Goal: Task Accomplishment & Management: Complete application form

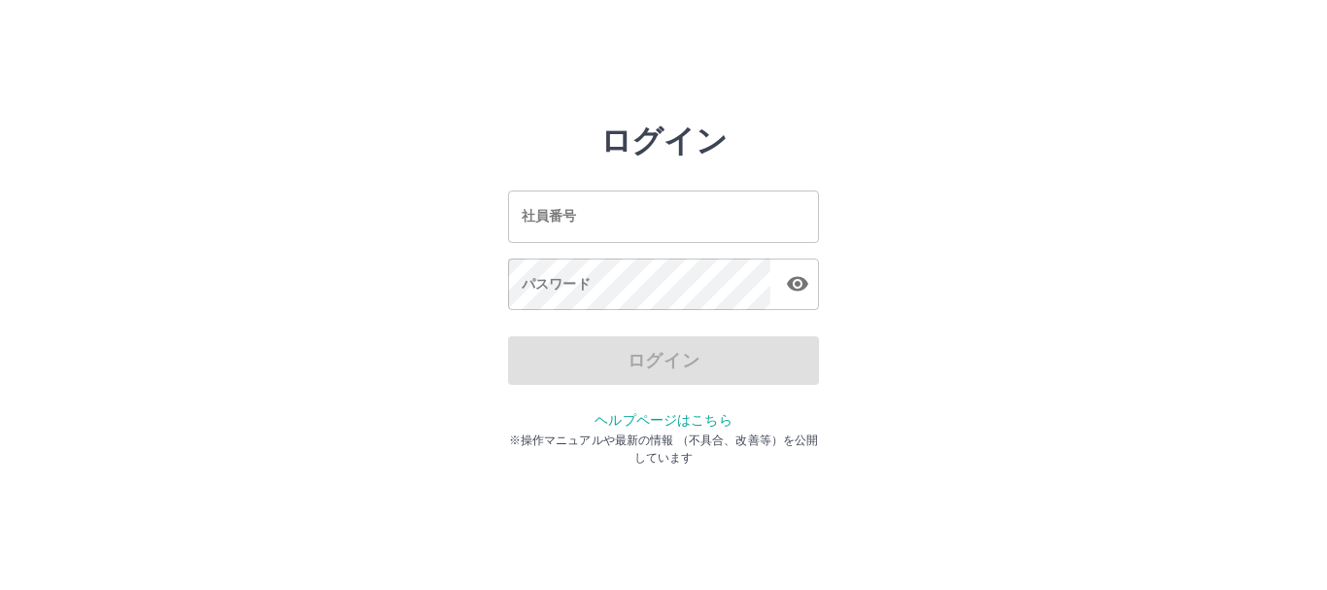
click at [640, 214] on input "社員番号" at bounding box center [663, 215] width 311 height 51
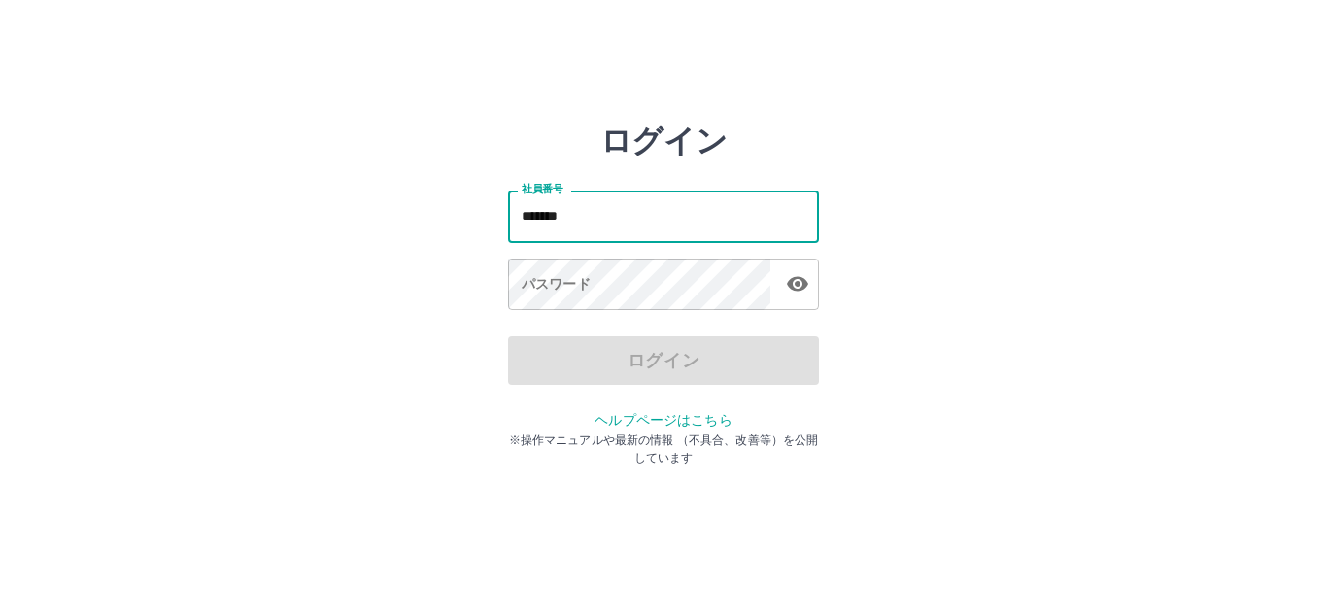
type input "*******"
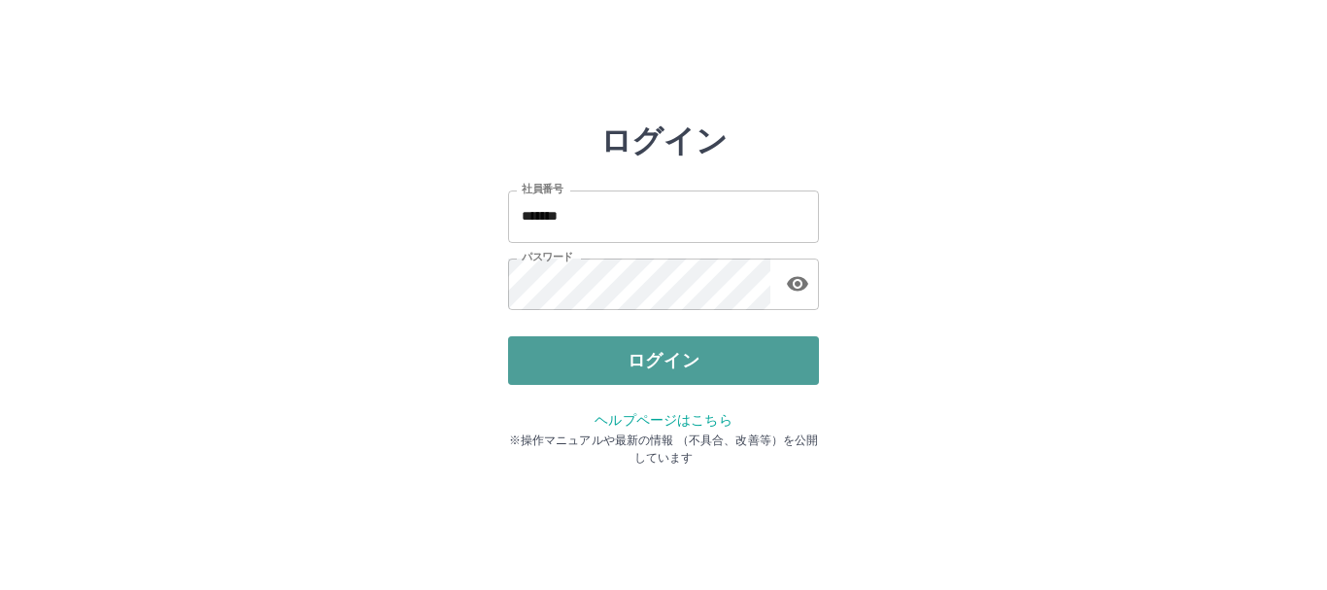
click at [668, 363] on button "ログイン" at bounding box center [663, 360] width 311 height 49
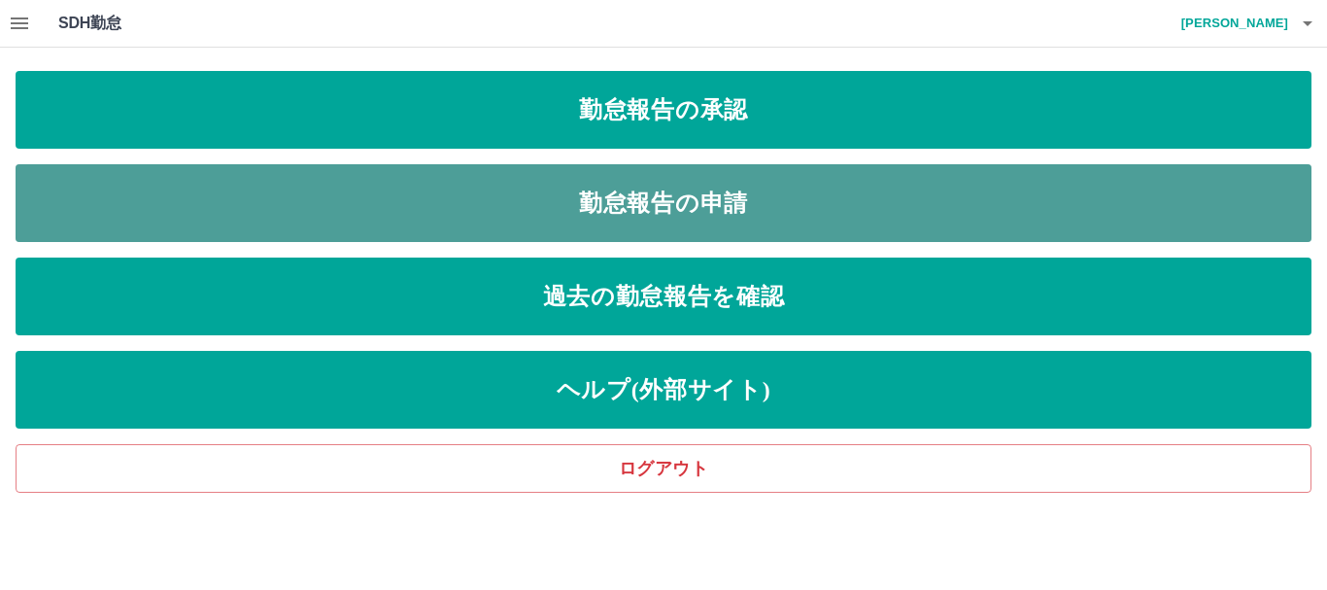
click at [557, 203] on link "勤怠報告の申請" at bounding box center [664, 203] width 1296 height 78
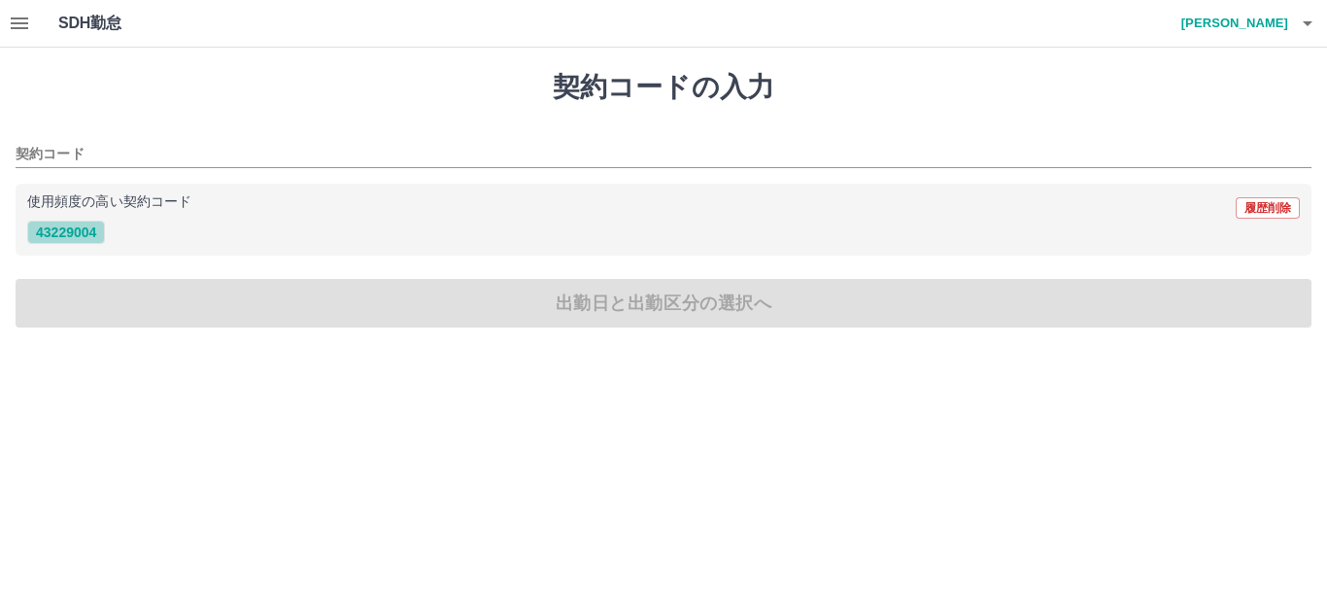
click at [88, 236] on button "43229004" at bounding box center [66, 232] width 78 height 23
type input "********"
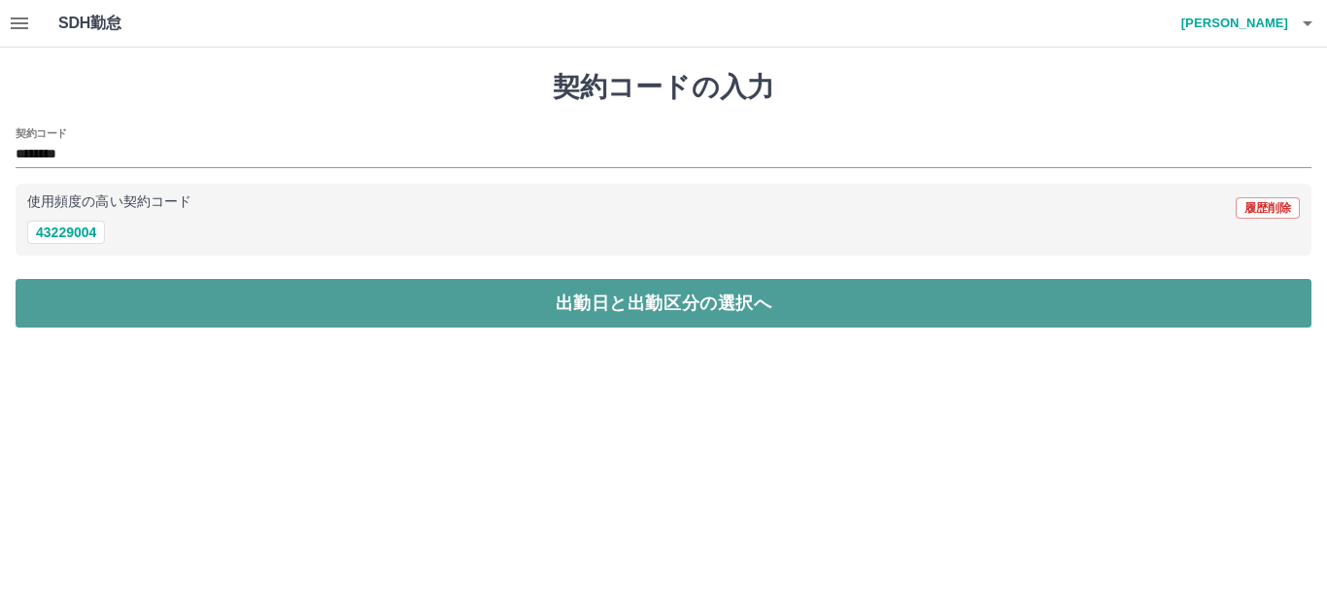
click at [463, 307] on button "出勤日と出勤区分の選択へ" at bounding box center [664, 303] width 1296 height 49
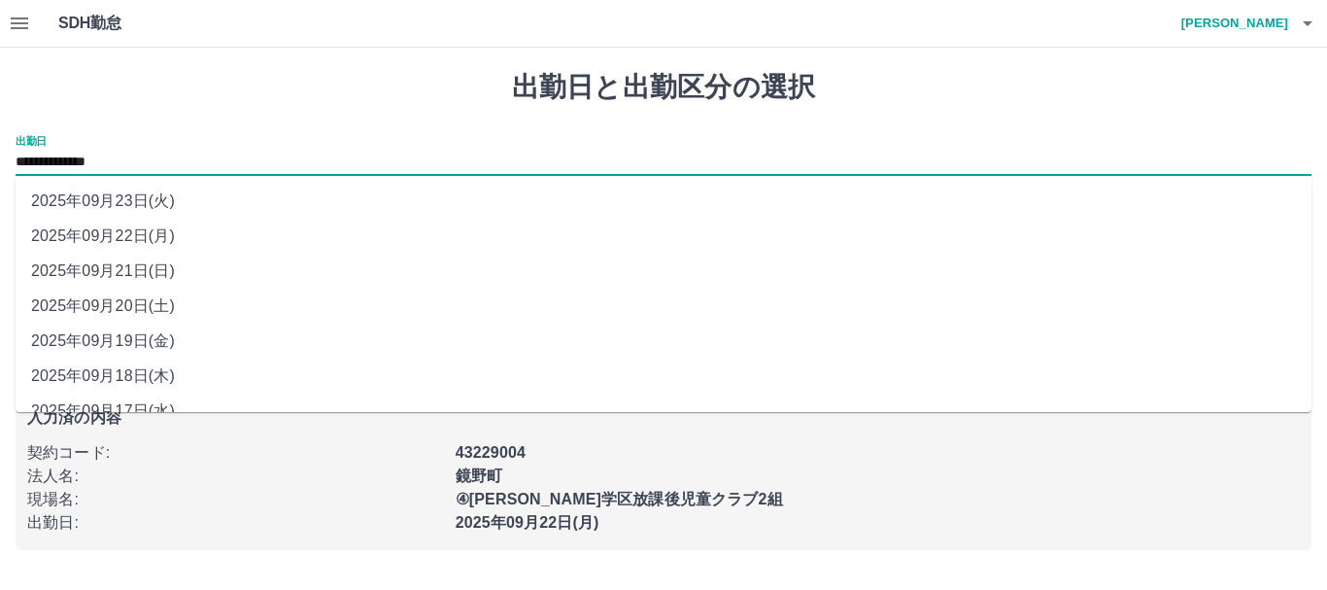
click at [164, 167] on input "**********" at bounding box center [664, 163] width 1296 height 24
click at [136, 309] on li "2025年09月20日(土)" at bounding box center [664, 306] width 1296 height 35
type input "**********"
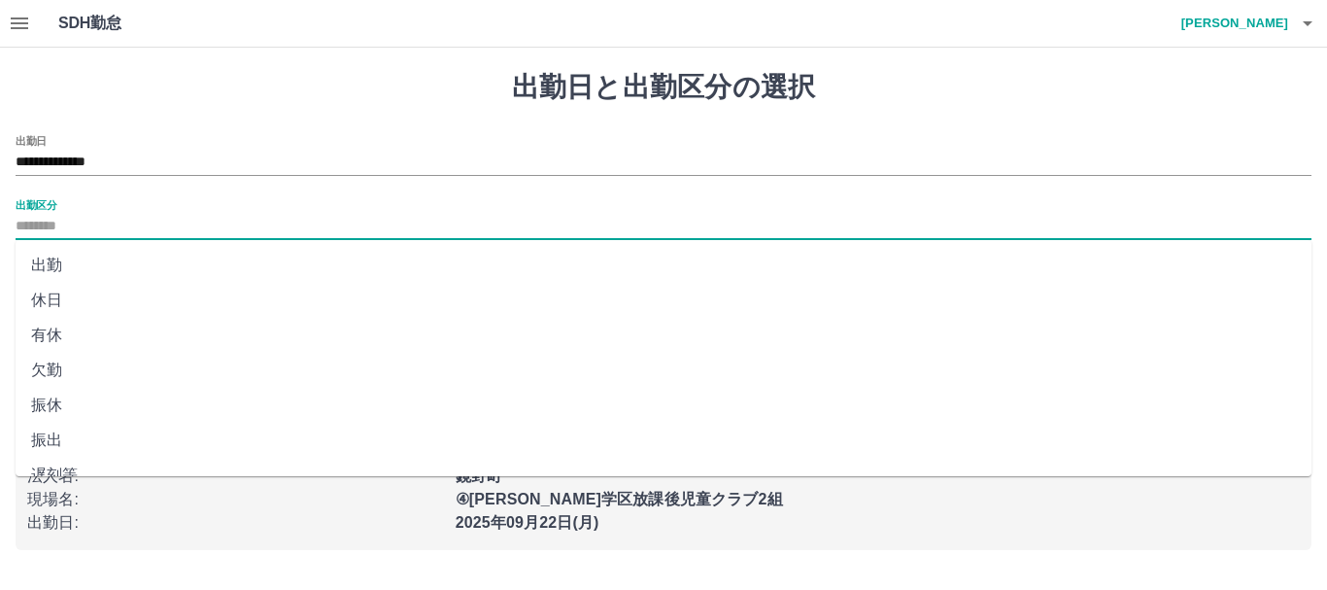
click at [110, 234] on input "出勤区分" at bounding box center [664, 227] width 1296 height 24
click at [43, 265] on li "出勤" at bounding box center [664, 265] width 1296 height 35
type input "**"
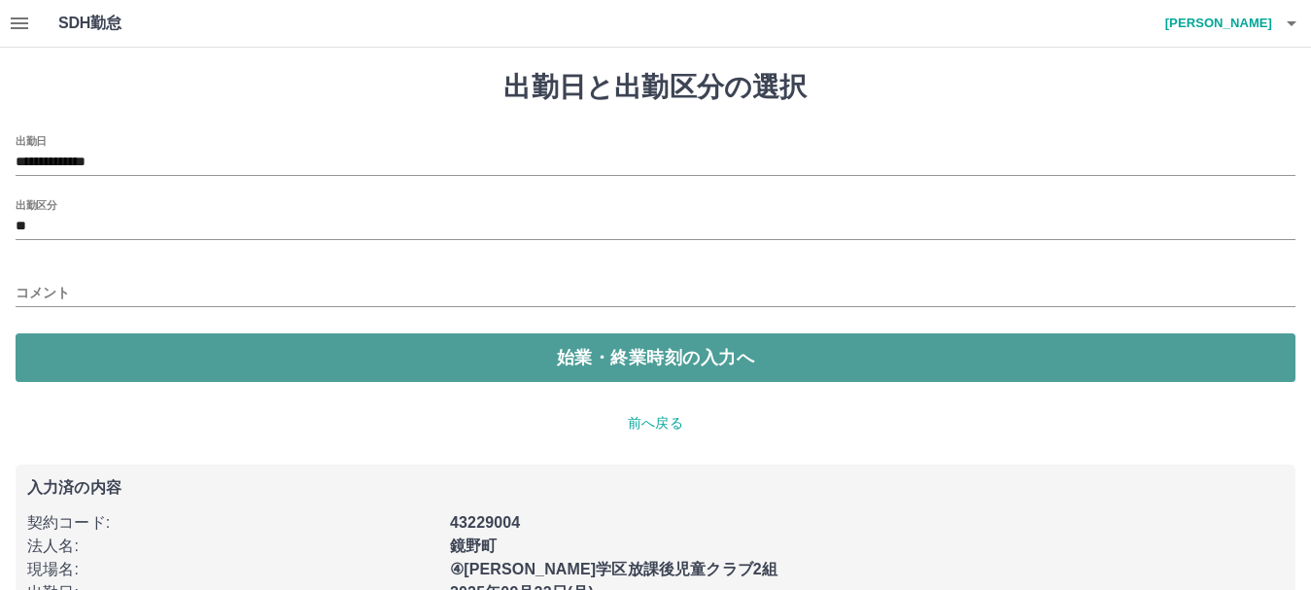
click at [488, 361] on button "始業・終業時刻の入力へ" at bounding box center [656, 357] width 1280 height 49
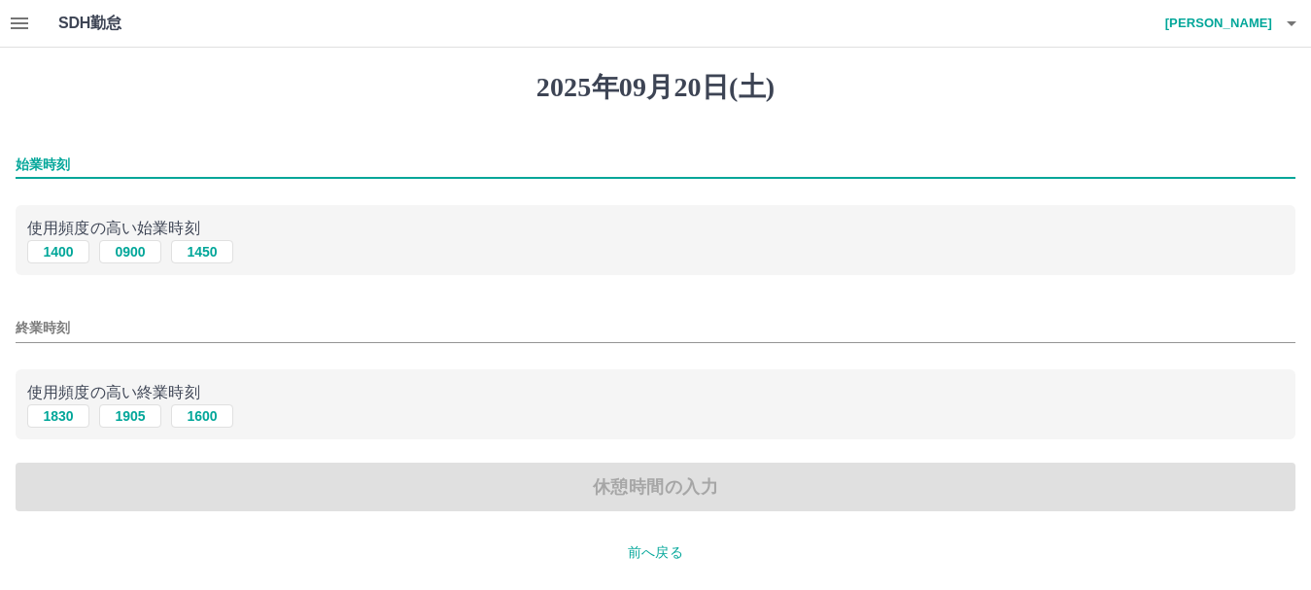
click at [77, 168] on input "始業時刻" at bounding box center [656, 165] width 1280 height 28
type input "****"
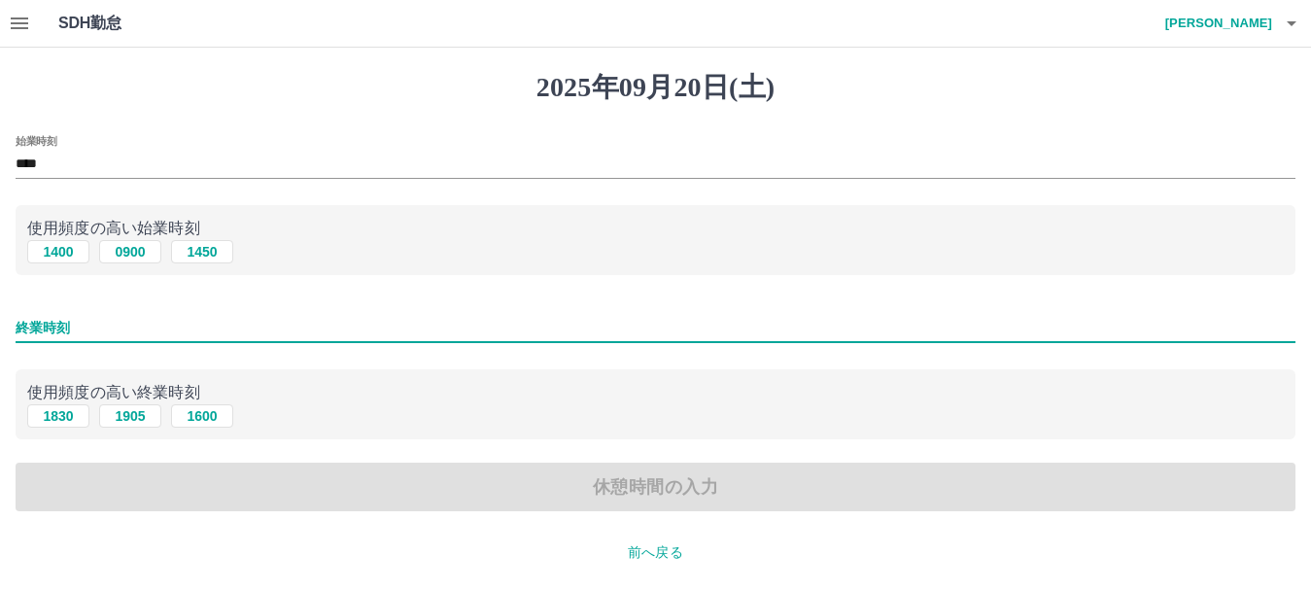
click at [79, 338] on input "終業時刻" at bounding box center [656, 328] width 1280 height 28
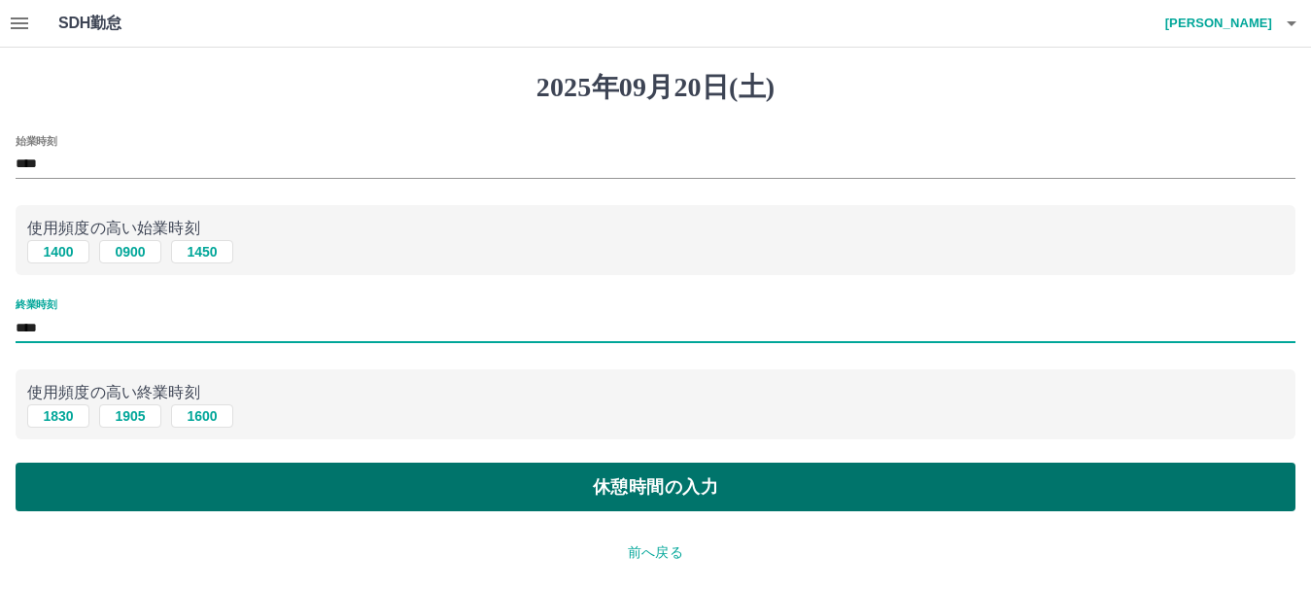
type input "****"
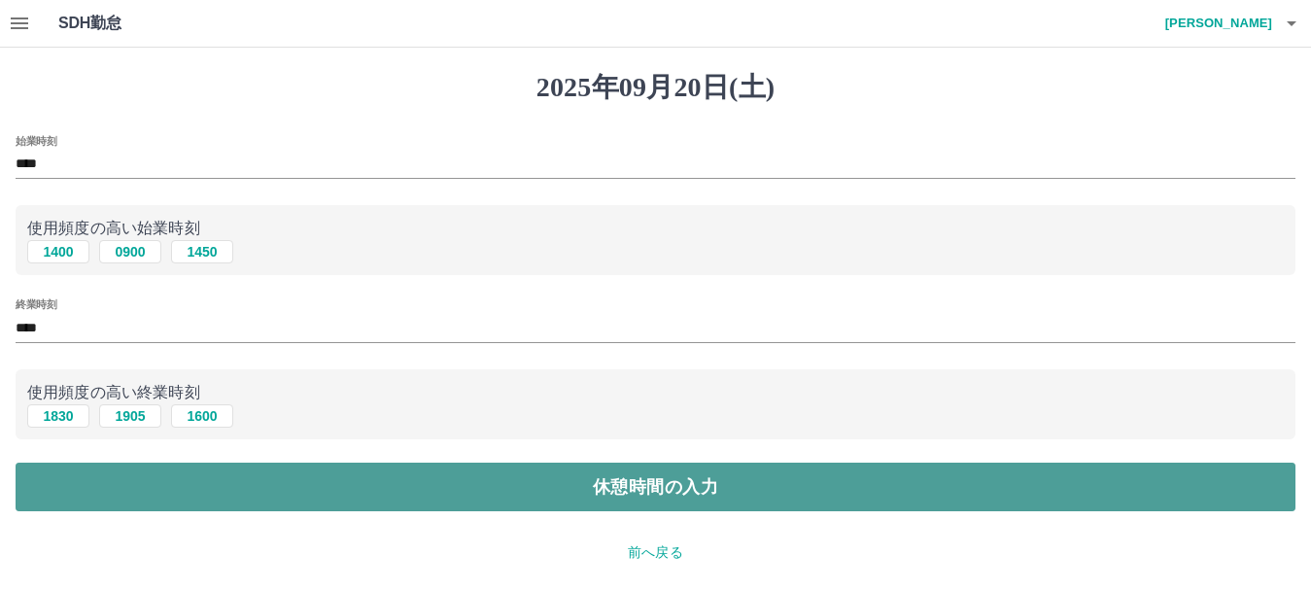
click at [454, 484] on button "休憩時間の入力" at bounding box center [656, 487] width 1280 height 49
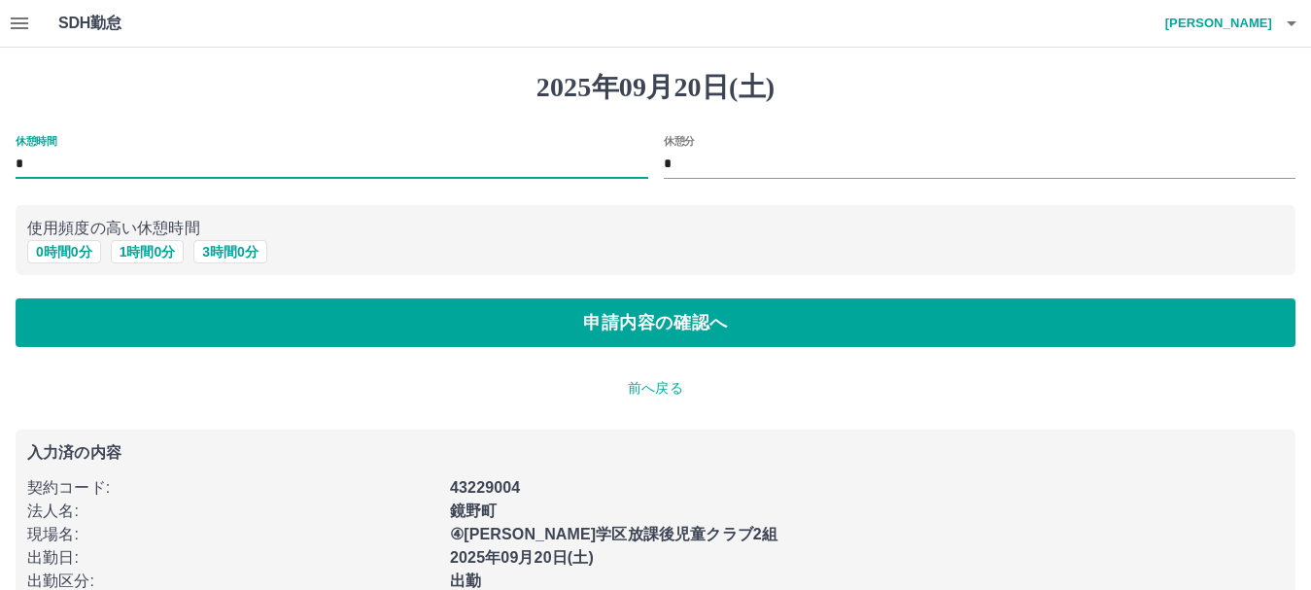
click at [38, 166] on input "*" at bounding box center [332, 165] width 633 height 28
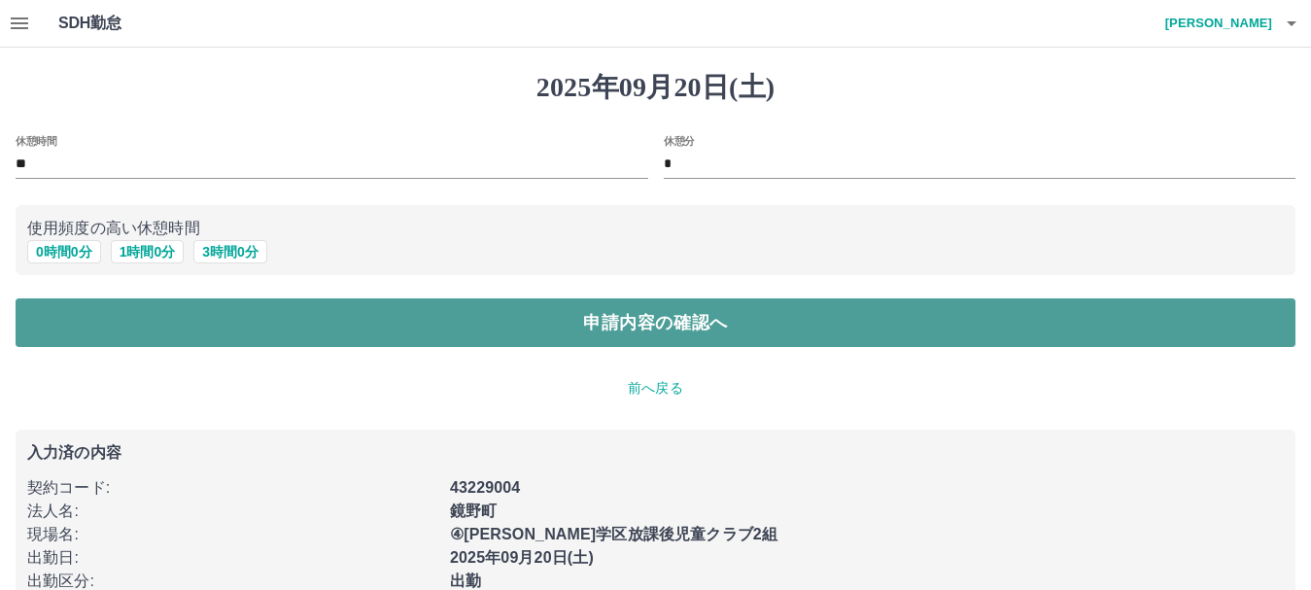
click at [500, 331] on button "申請内容の確認へ" at bounding box center [656, 322] width 1280 height 49
type input "*"
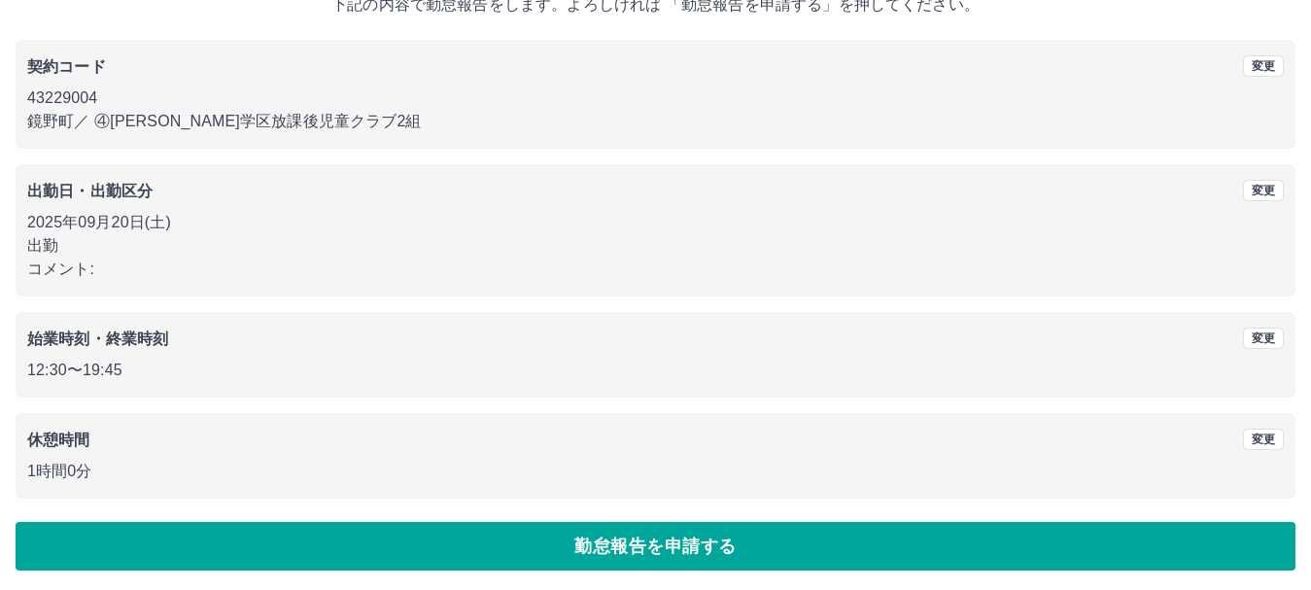
scroll to position [138, 0]
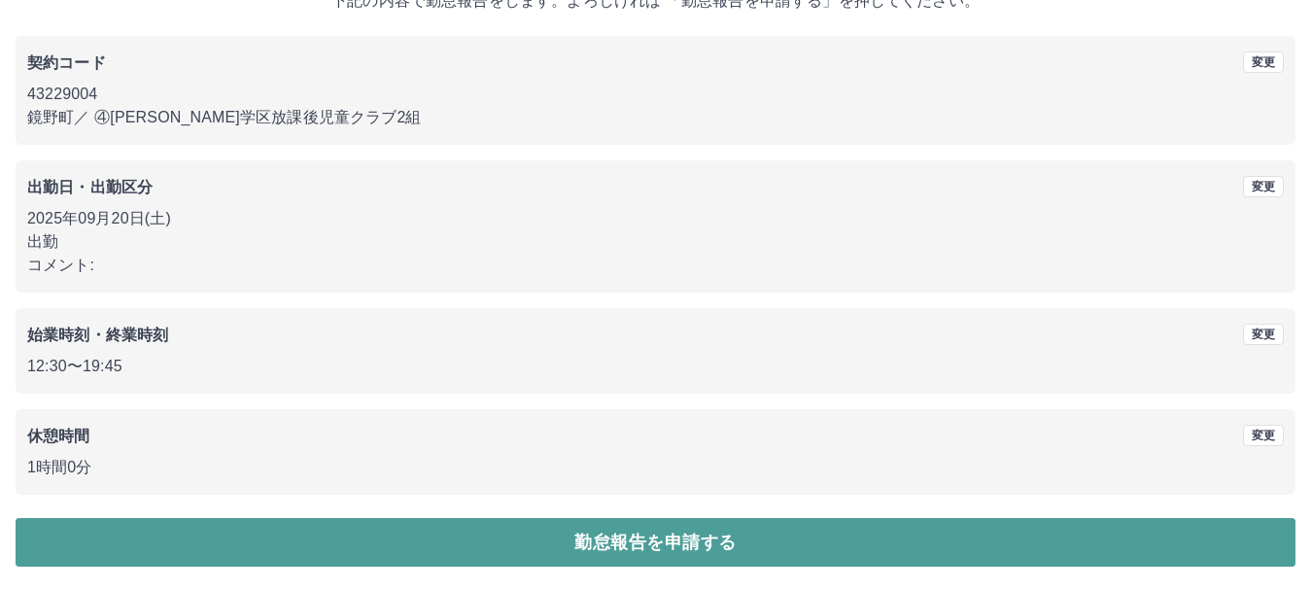
click at [1046, 555] on button "勤怠報告を申請する" at bounding box center [656, 542] width 1280 height 49
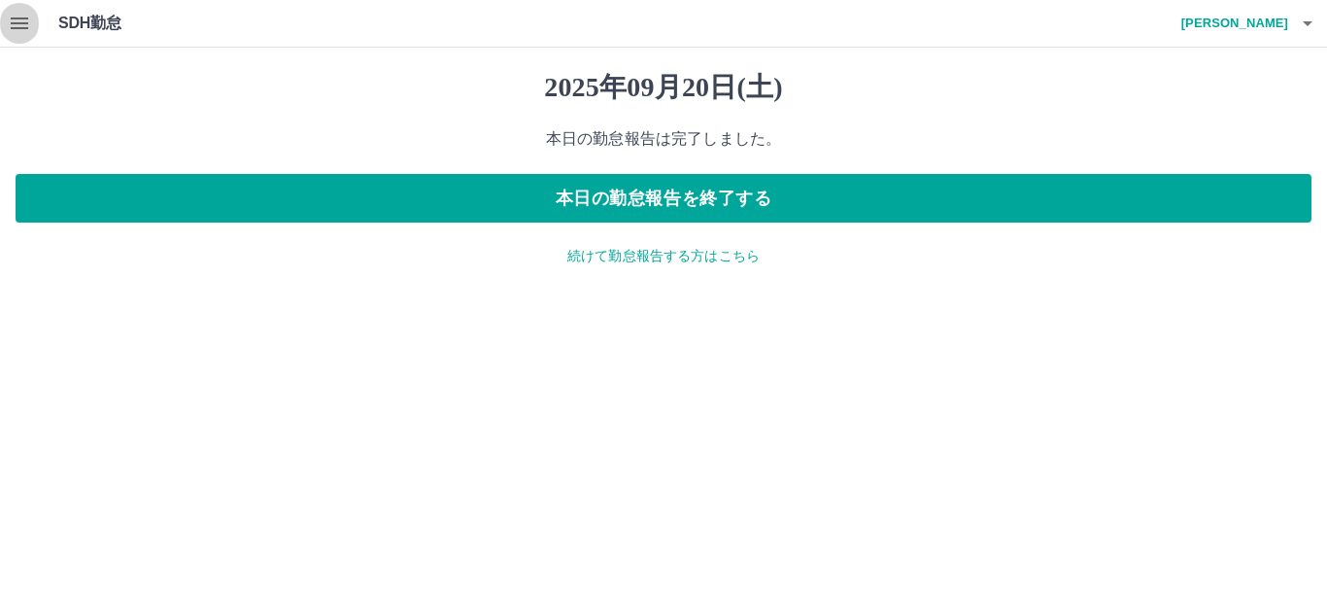
click at [17, 24] on icon "button" at bounding box center [19, 23] width 17 height 12
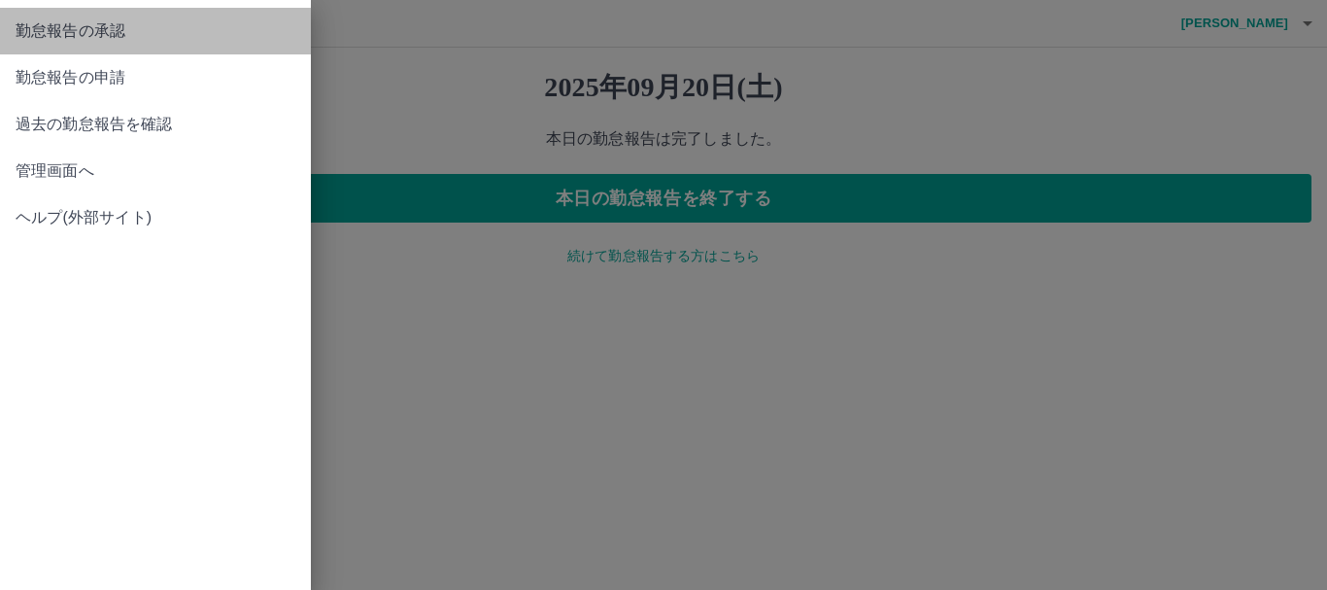
click at [86, 27] on span "勤怠報告の承認" at bounding box center [156, 30] width 280 height 23
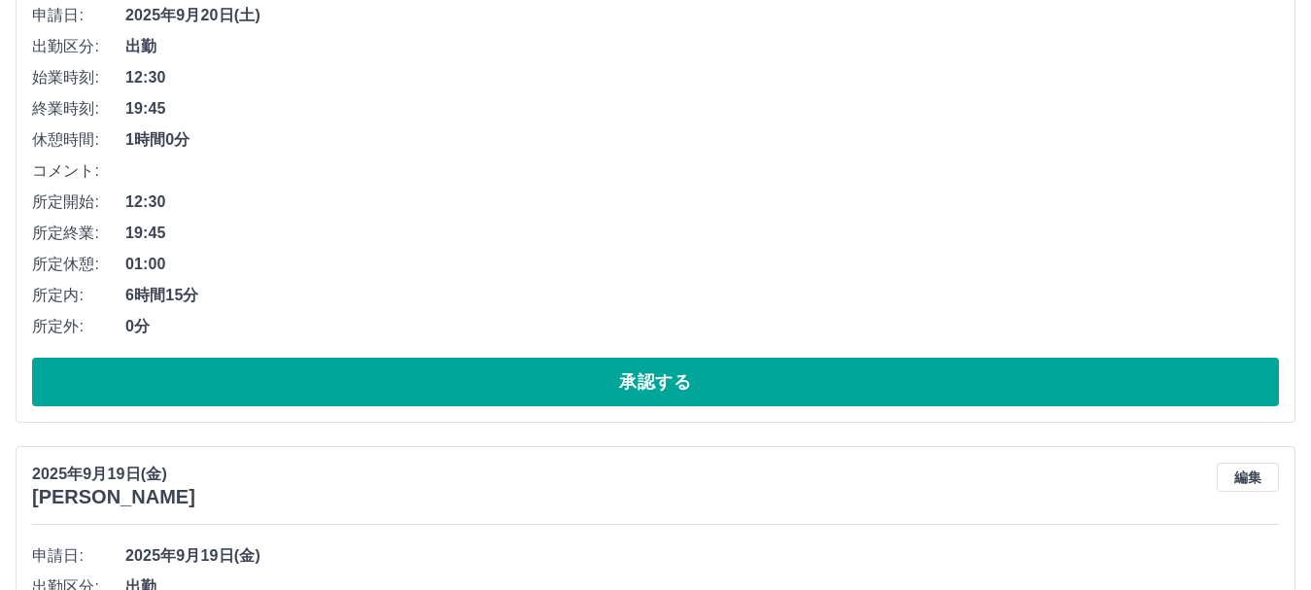
scroll to position [350, 0]
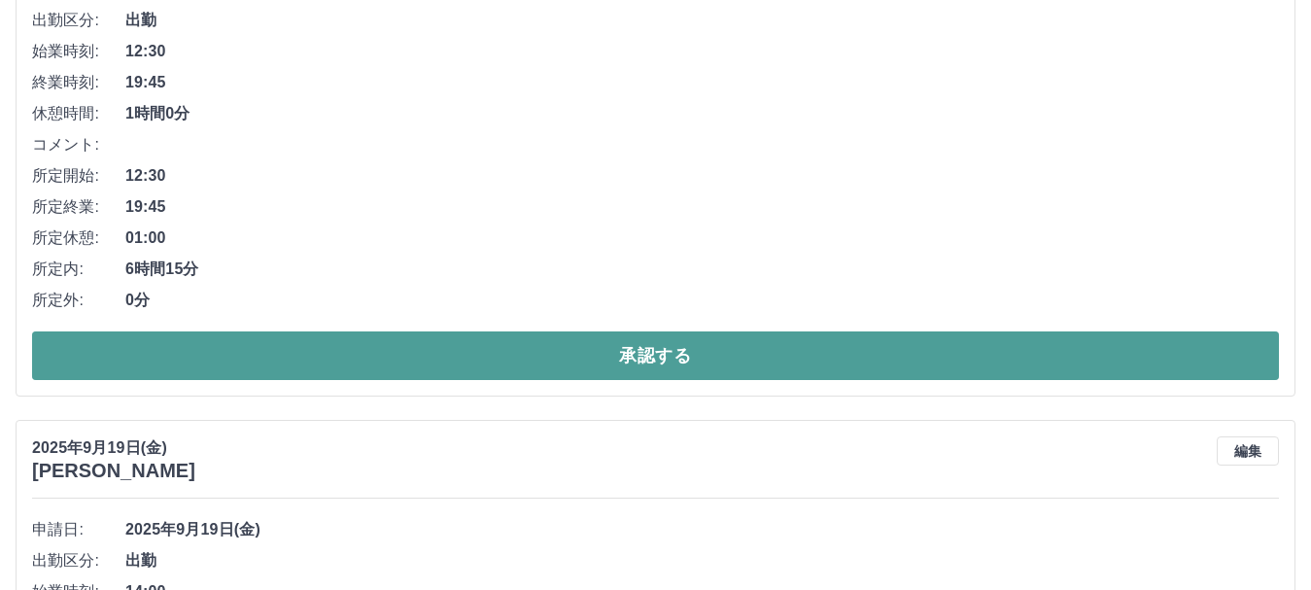
click at [927, 367] on button "承認する" at bounding box center [655, 355] width 1247 height 49
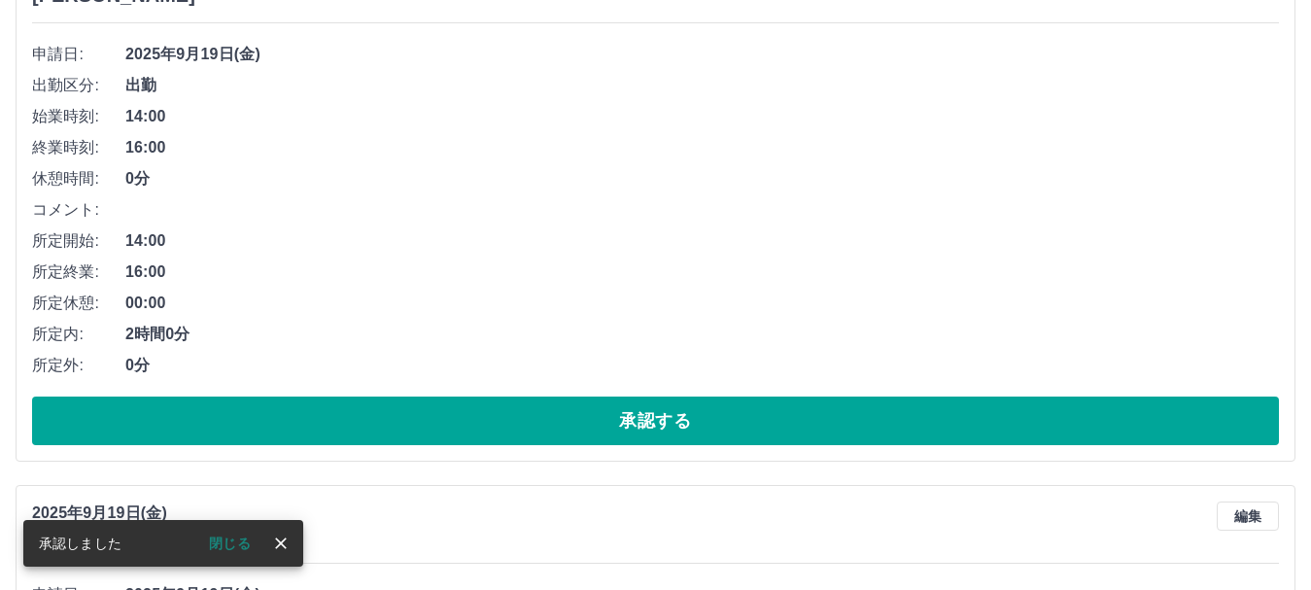
scroll to position [286, 0]
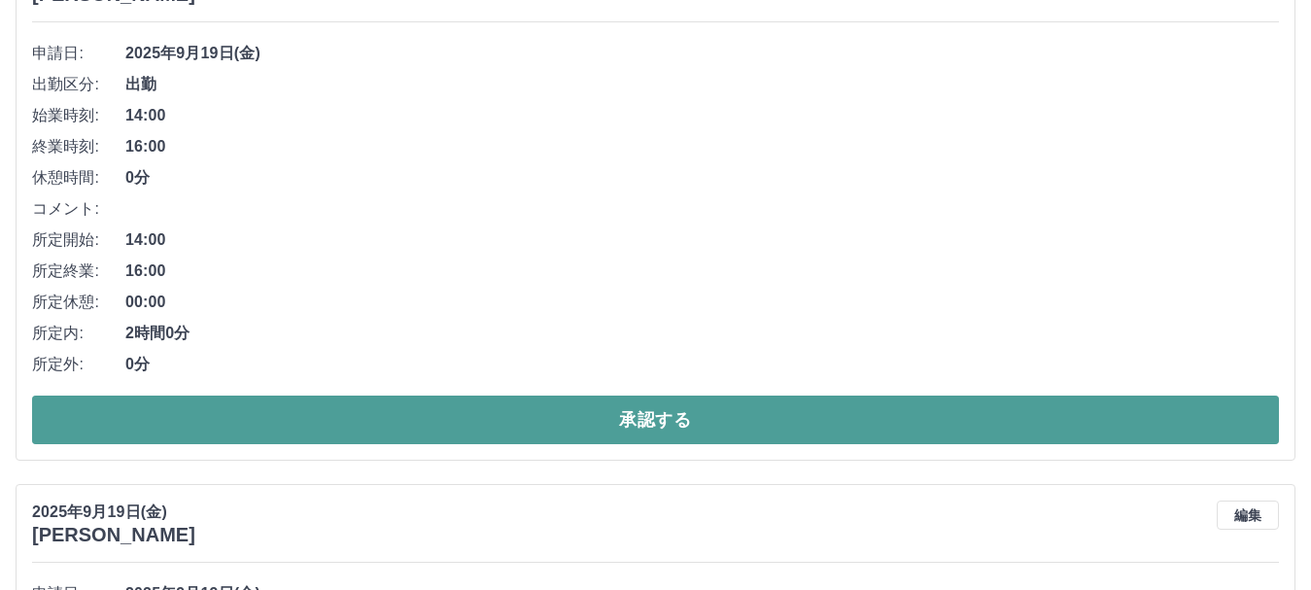
click at [1091, 422] on button "承認する" at bounding box center [655, 419] width 1247 height 49
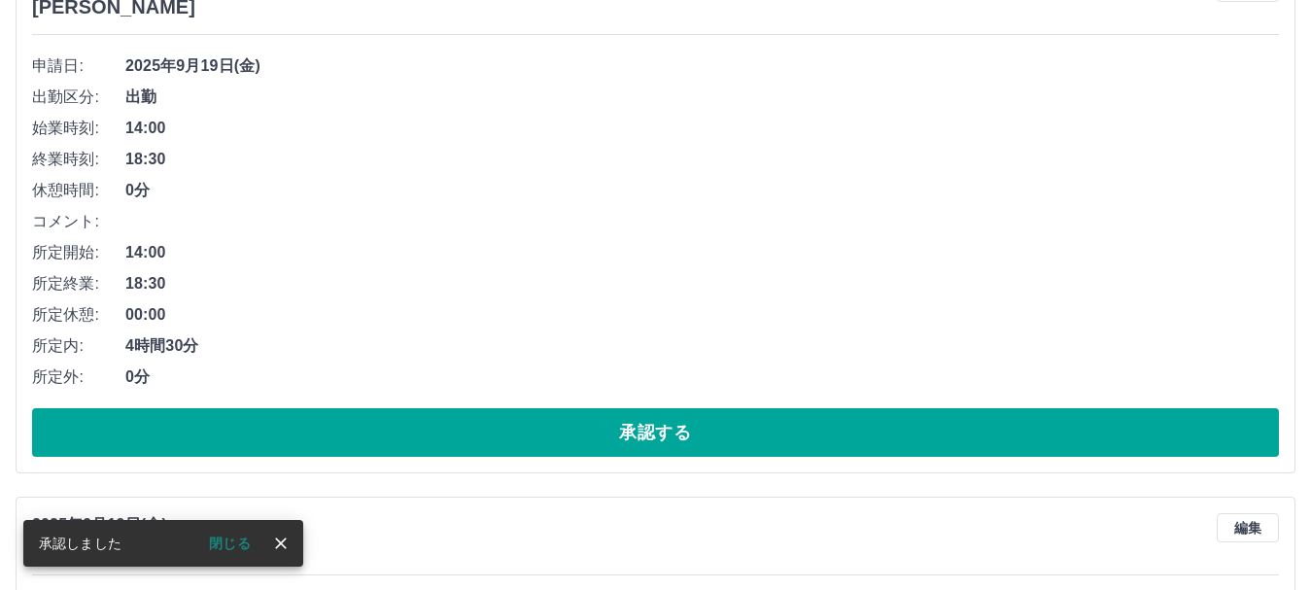
scroll to position [285, 0]
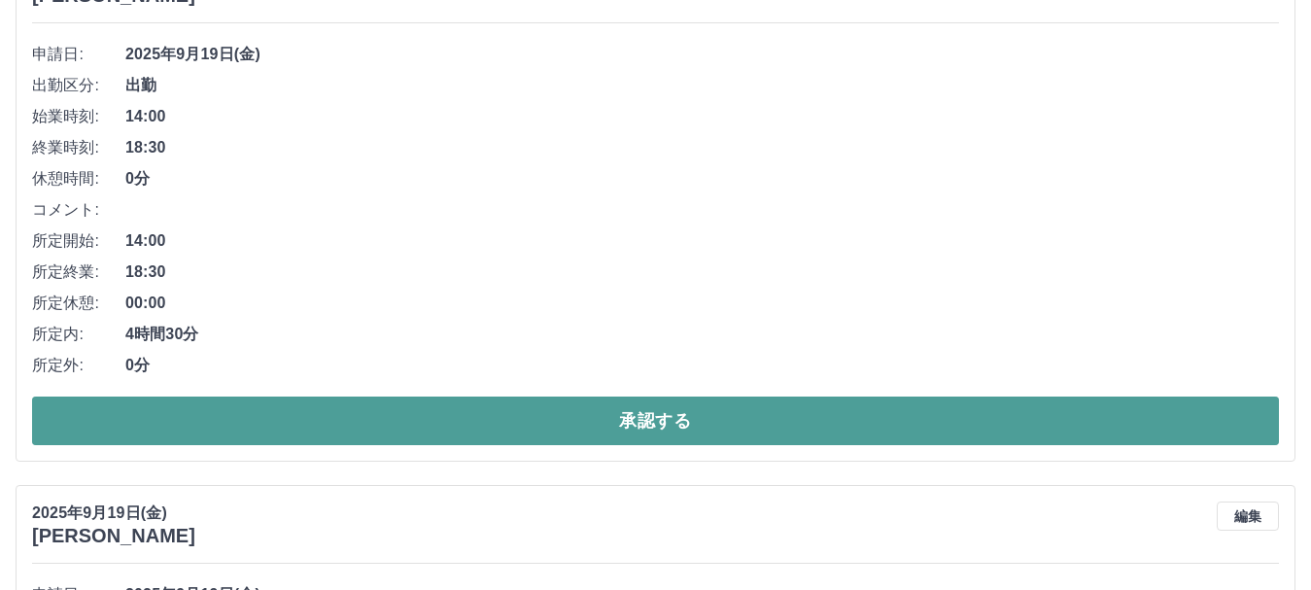
click at [1030, 418] on button "承認する" at bounding box center [655, 420] width 1247 height 49
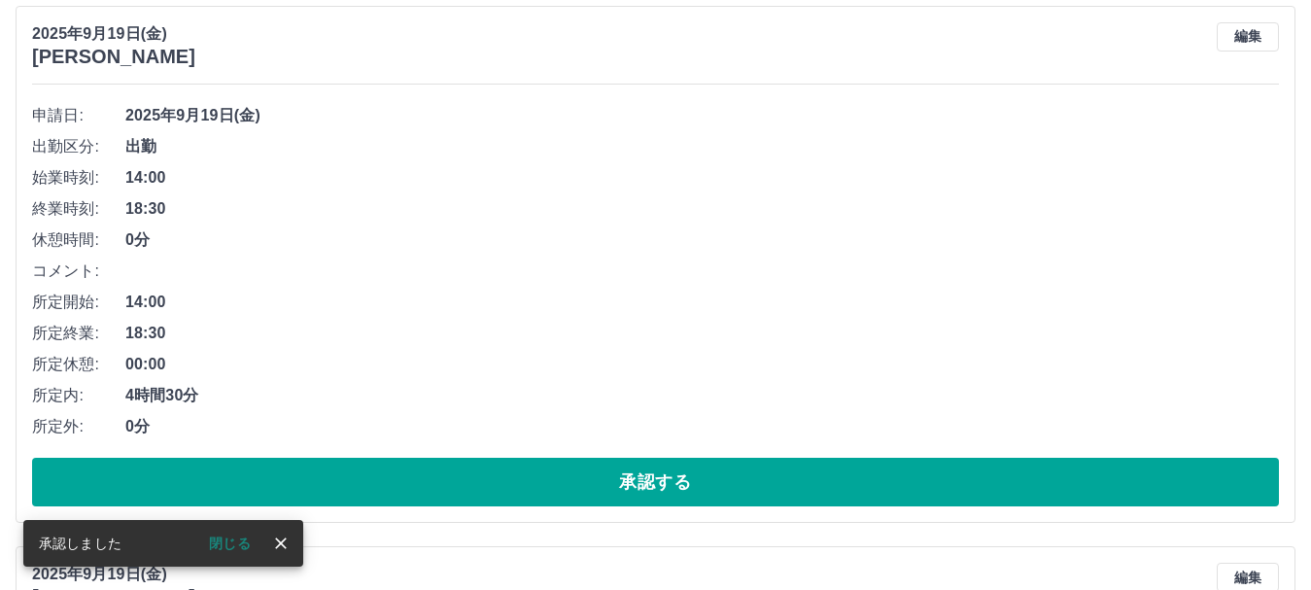
scroll to position [247, 0]
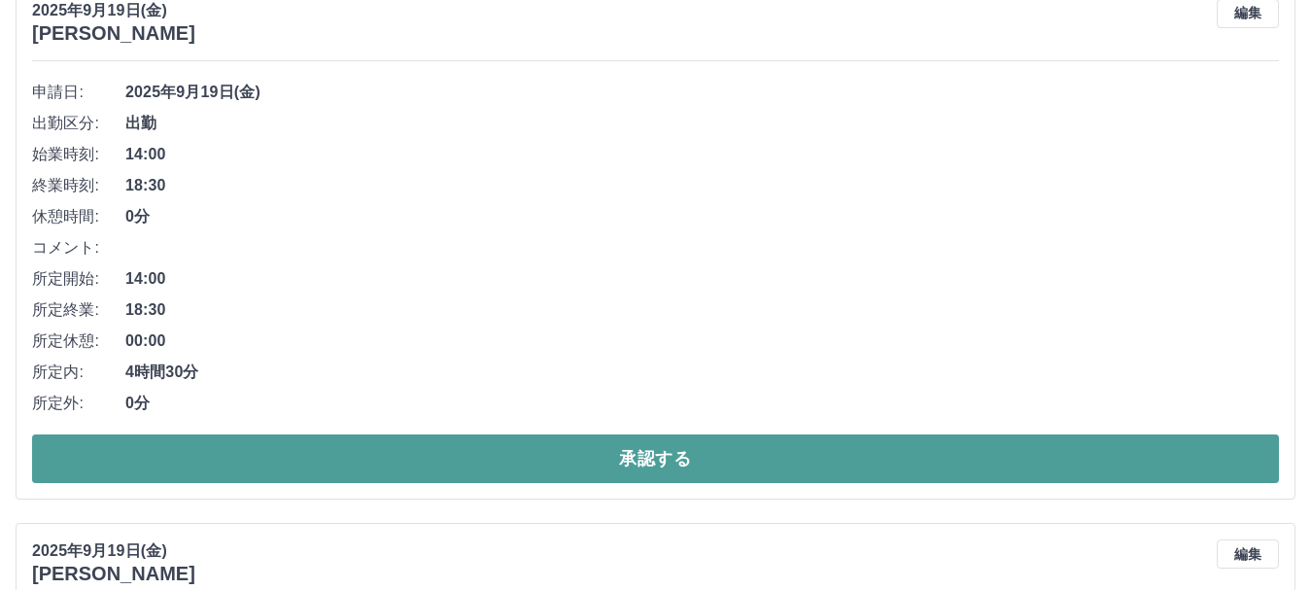
click at [1059, 463] on button "承認する" at bounding box center [655, 458] width 1247 height 49
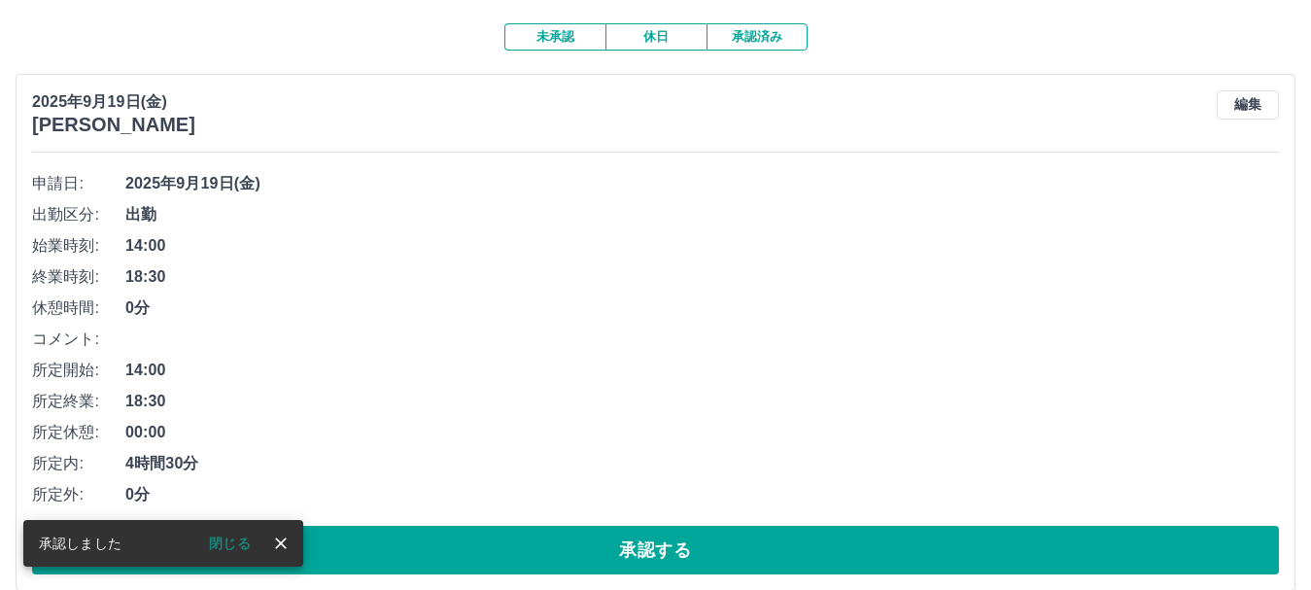
scroll to position [221, 0]
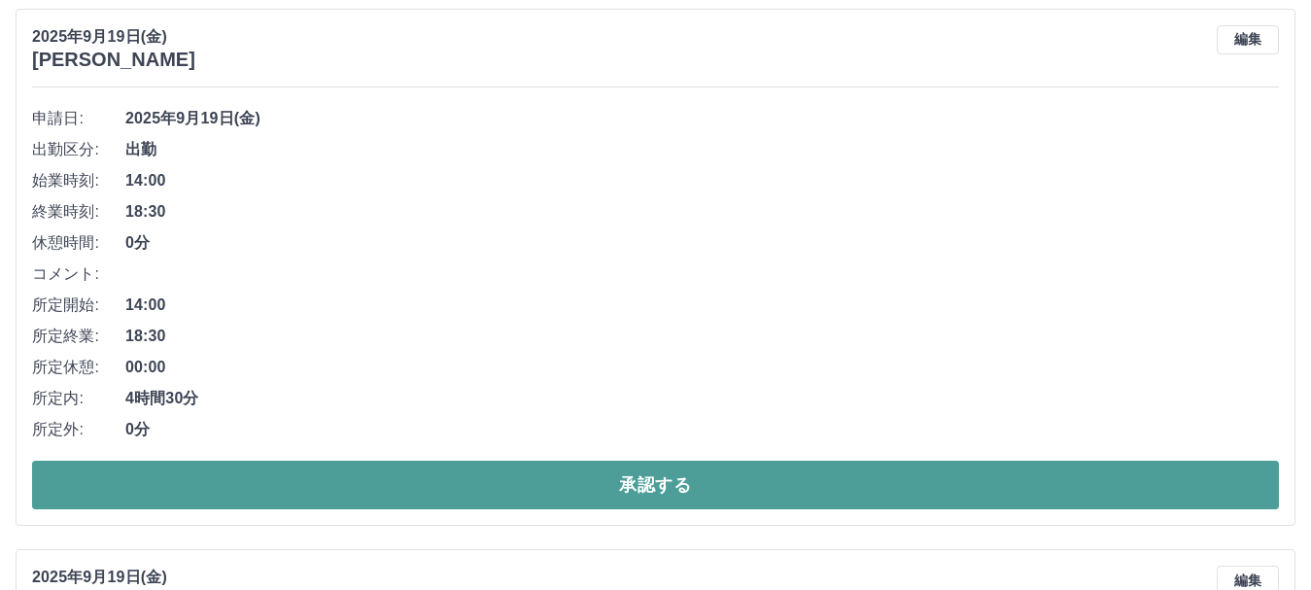
click at [1033, 490] on button "承認する" at bounding box center [655, 485] width 1247 height 49
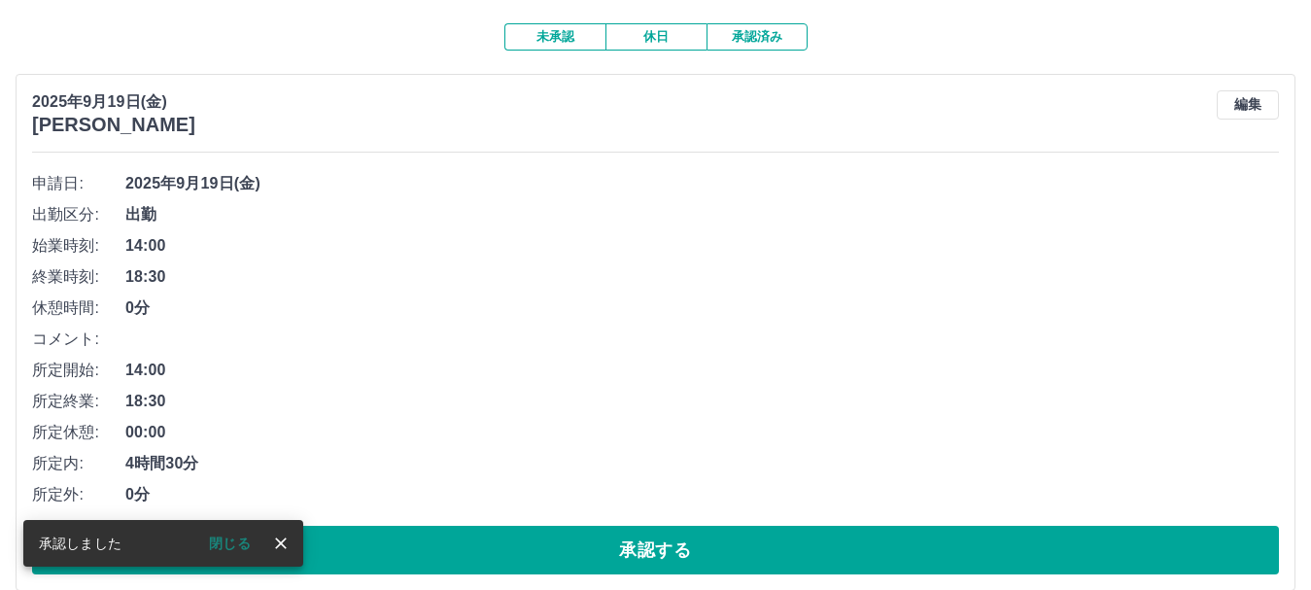
scroll to position [207, 0]
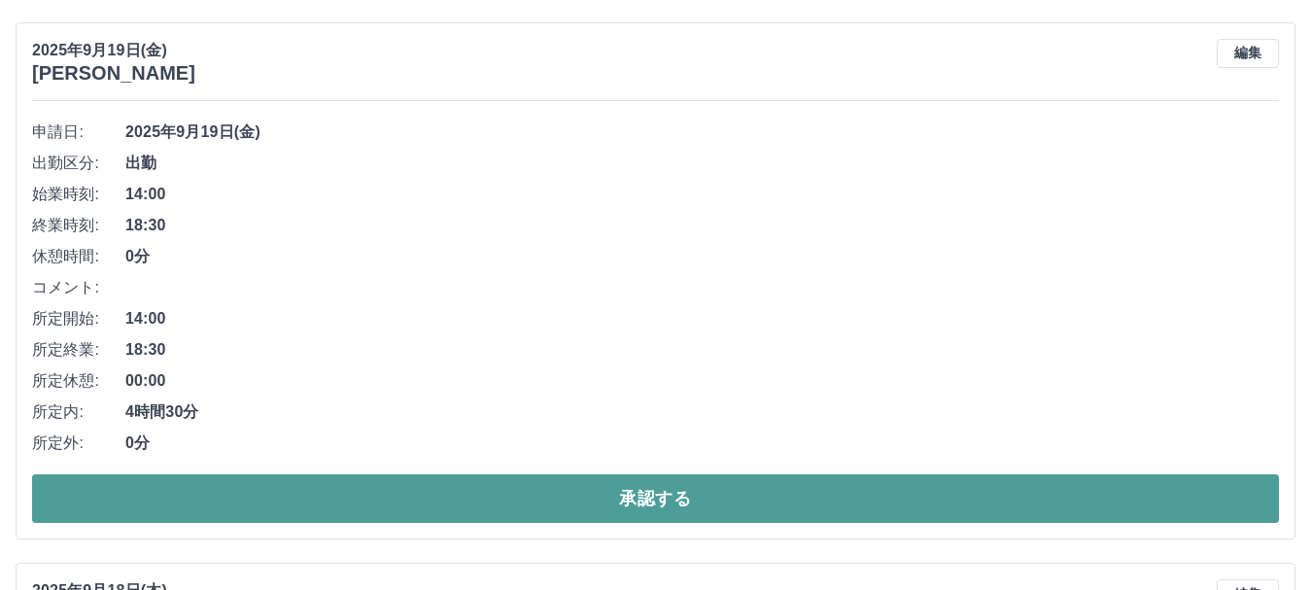
click at [984, 502] on button "承認する" at bounding box center [655, 498] width 1247 height 49
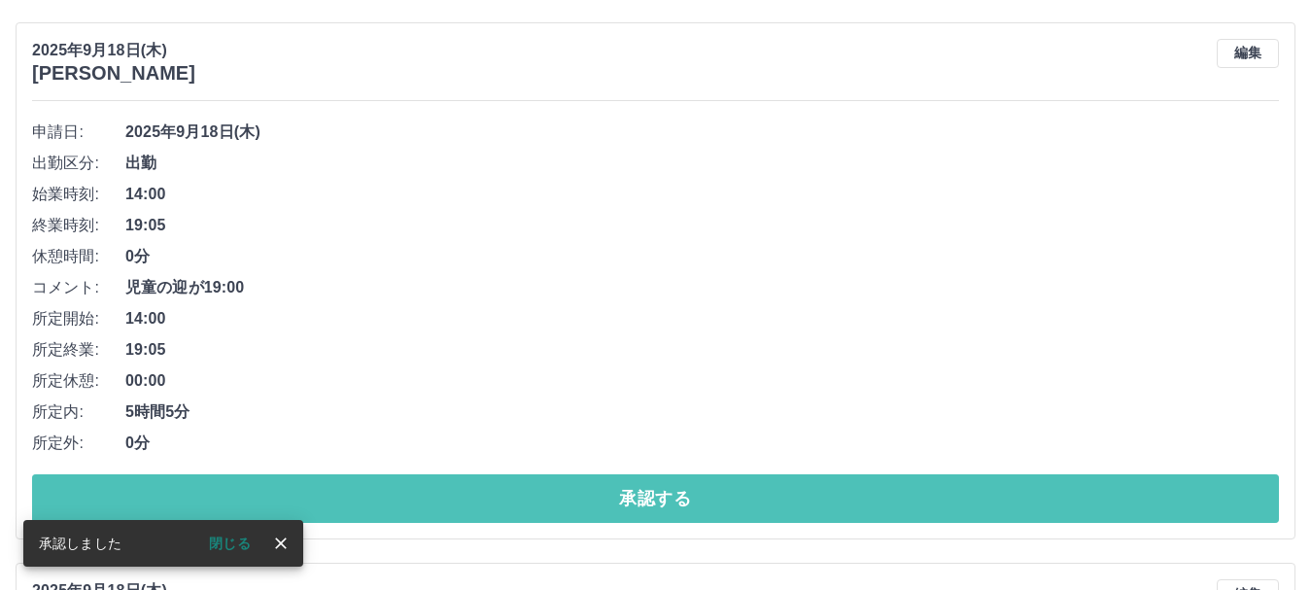
click at [984, 502] on button "承認する" at bounding box center [655, 498] width 1247 height 49
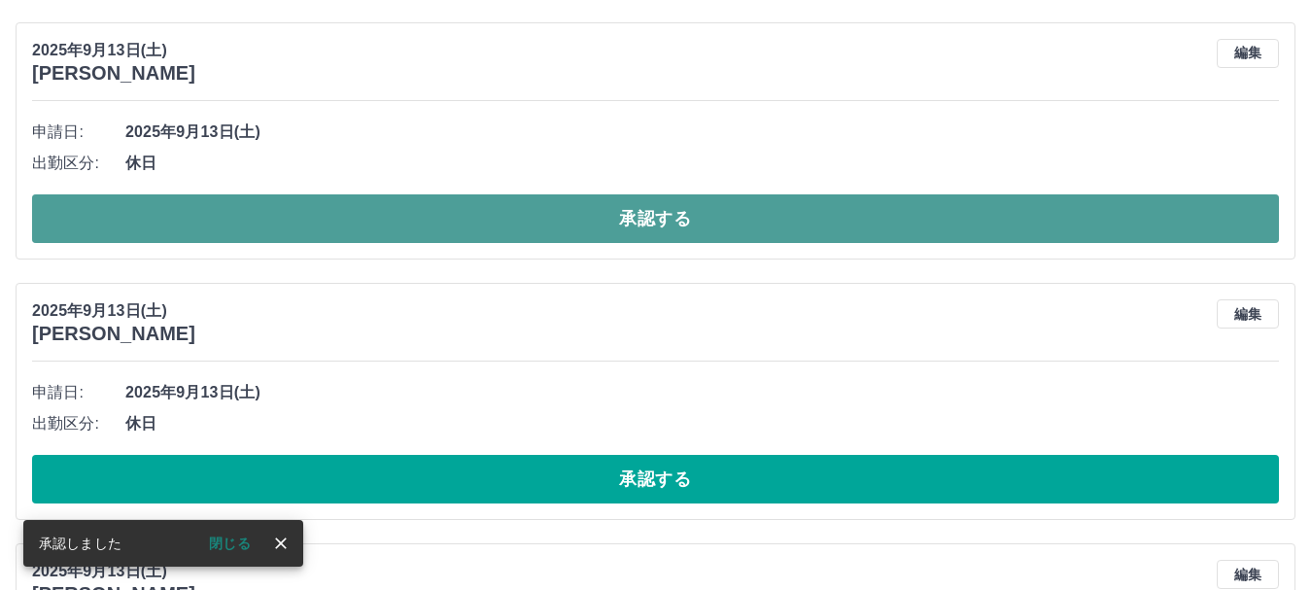
click at [917, 224] on button "承認する" at bounding box center [655, 218] width 1247 height 49
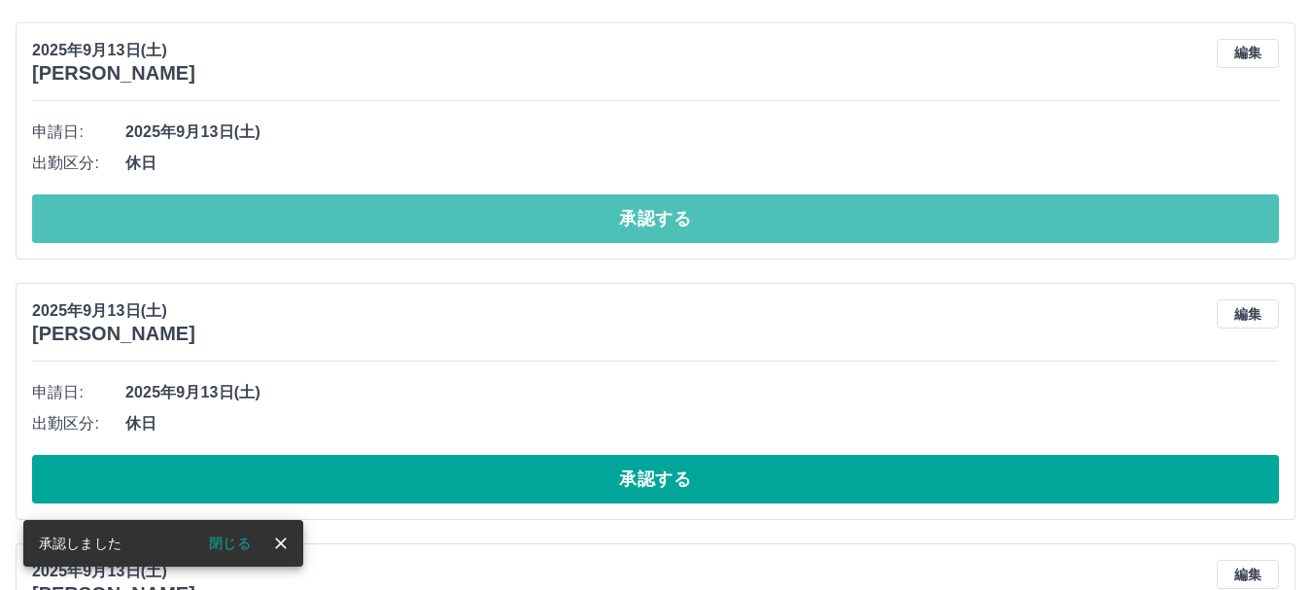
click at [917, 224] on button "承認する" at bounding box center [655, 218] width 1247 height 49
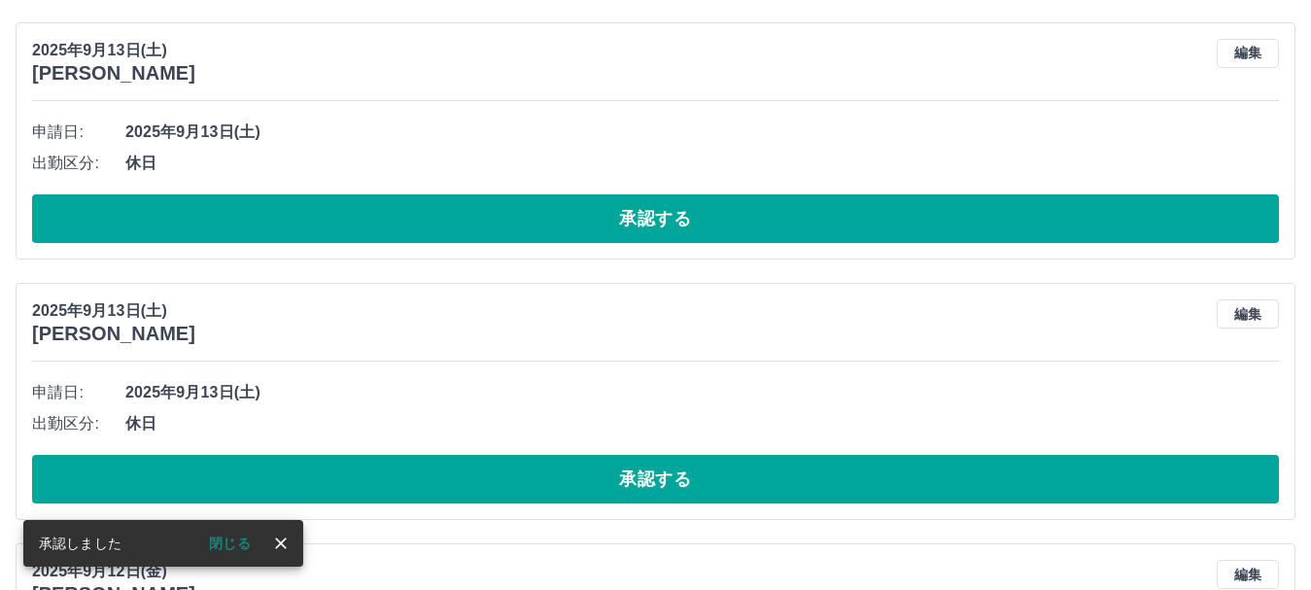
click at [917, 224] on button "承認する" at bounding box center [655, 218] width 1247 height 49
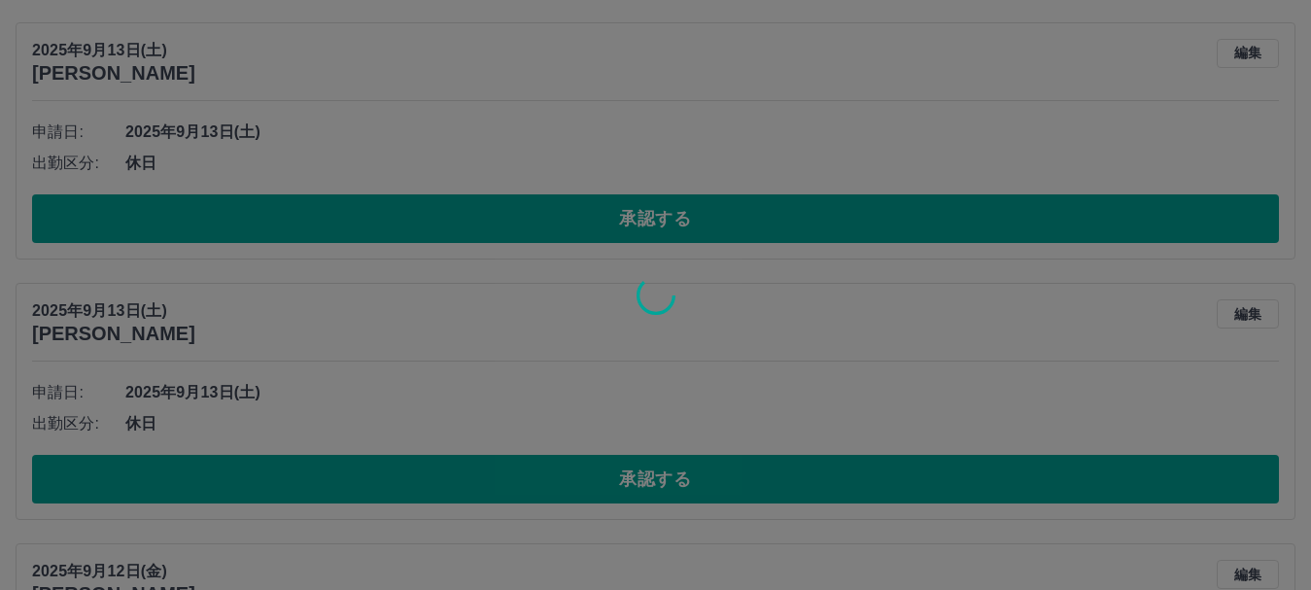
scroll to position [162, 0]
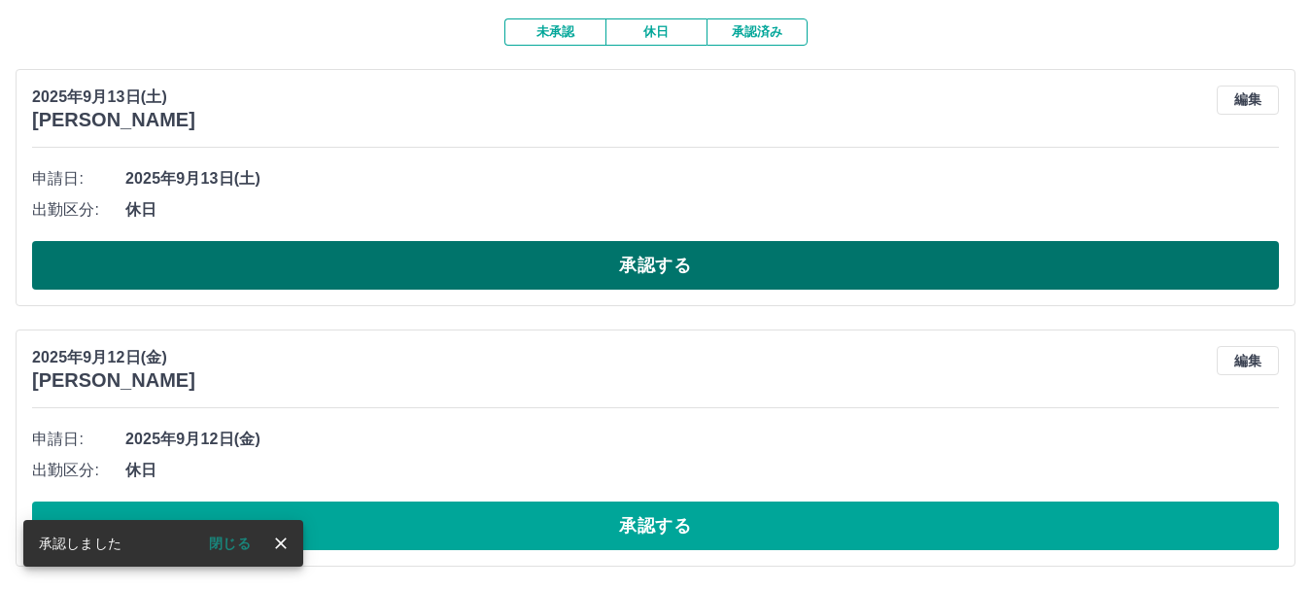
click at [909, 263] on button "承認する" at bounding box center [655, 265] width 1247 height 49
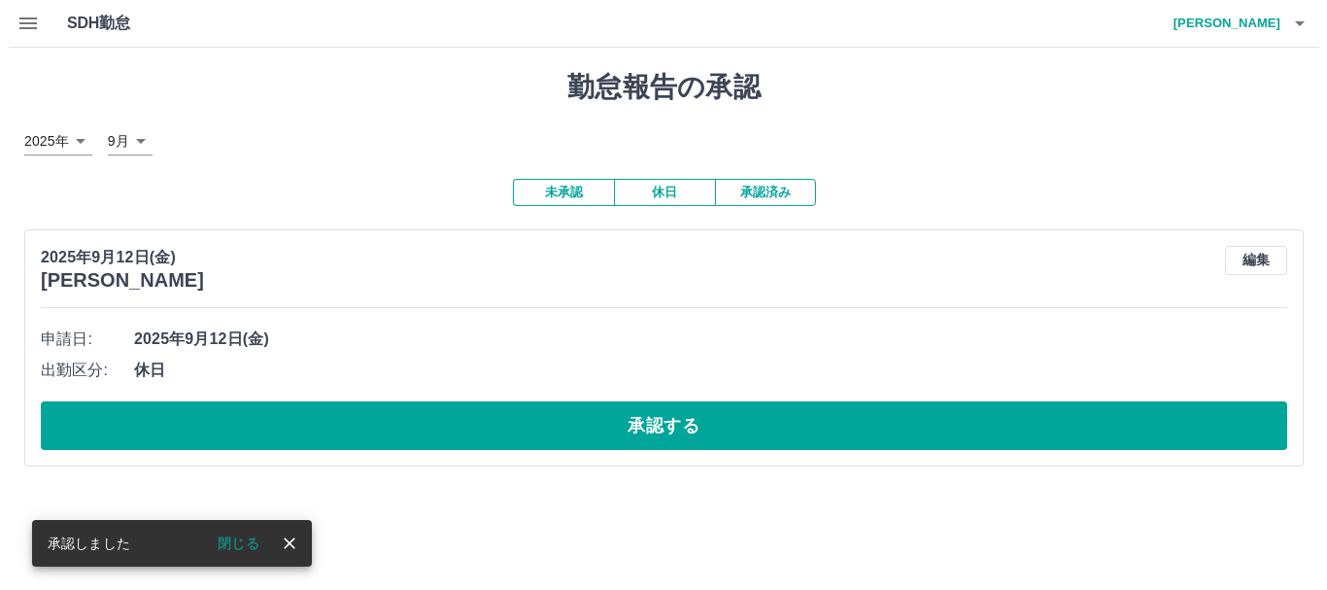
scroll to position [0, 0]
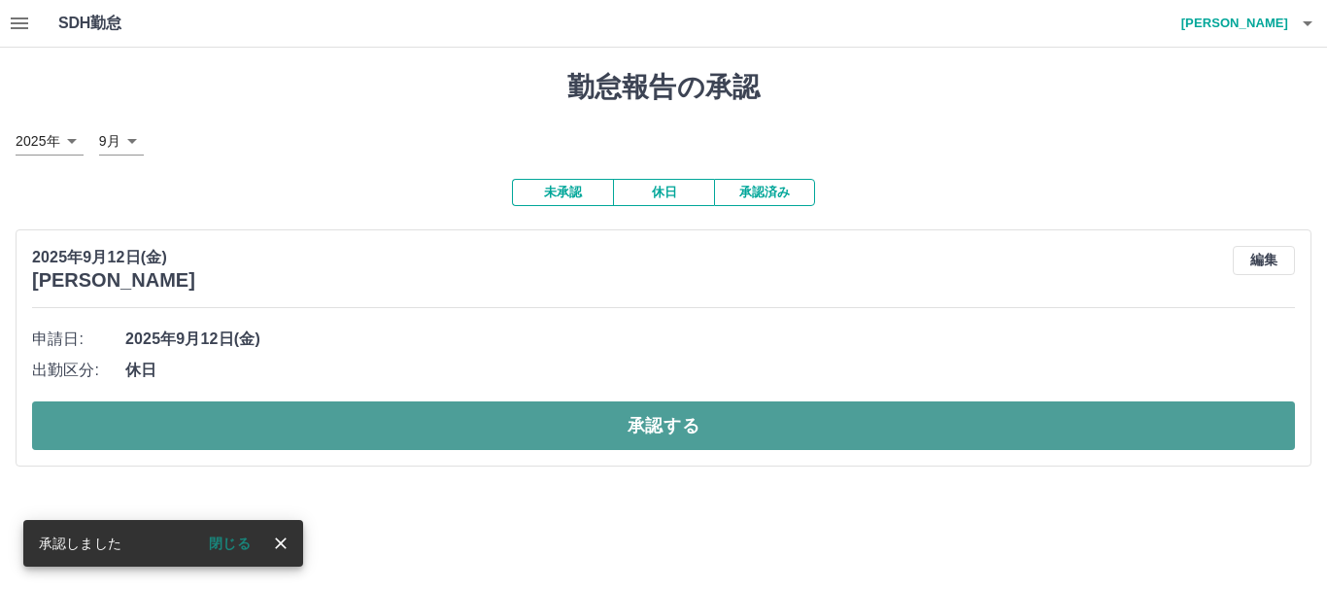
click at [854, 429] on button "承認する" at bounding box center [663, 425] width 1263 height 49
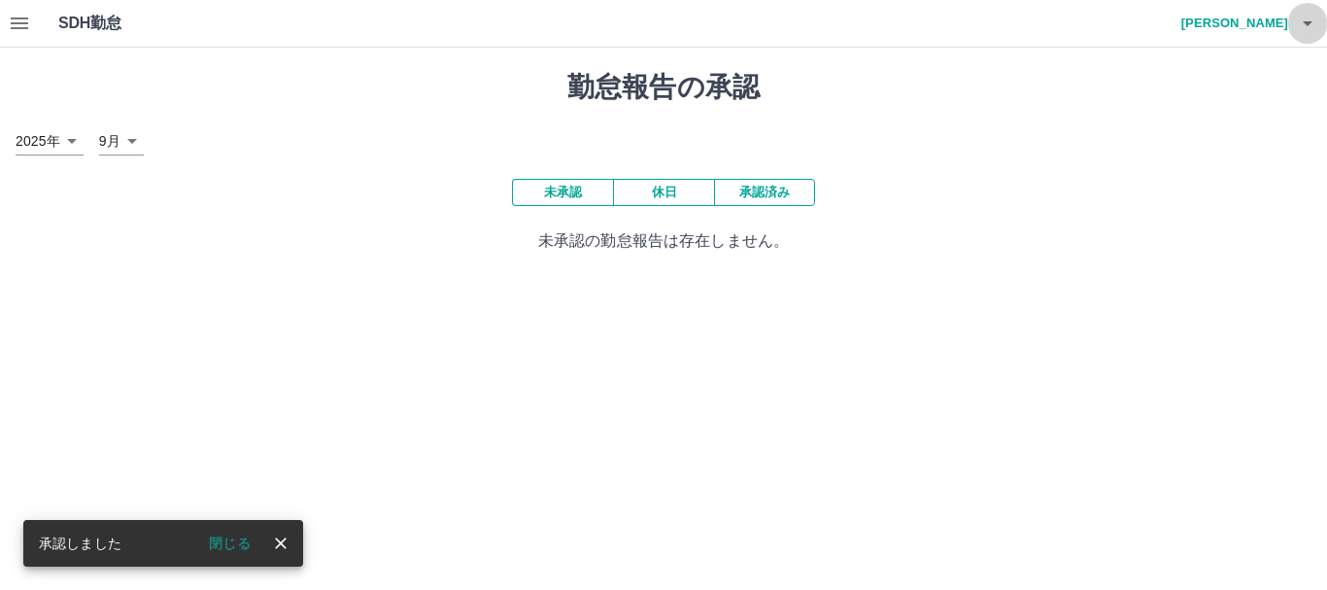
click at [1306, 27] on icon "button" at bounding box center [1307, 23] width 23 height 23
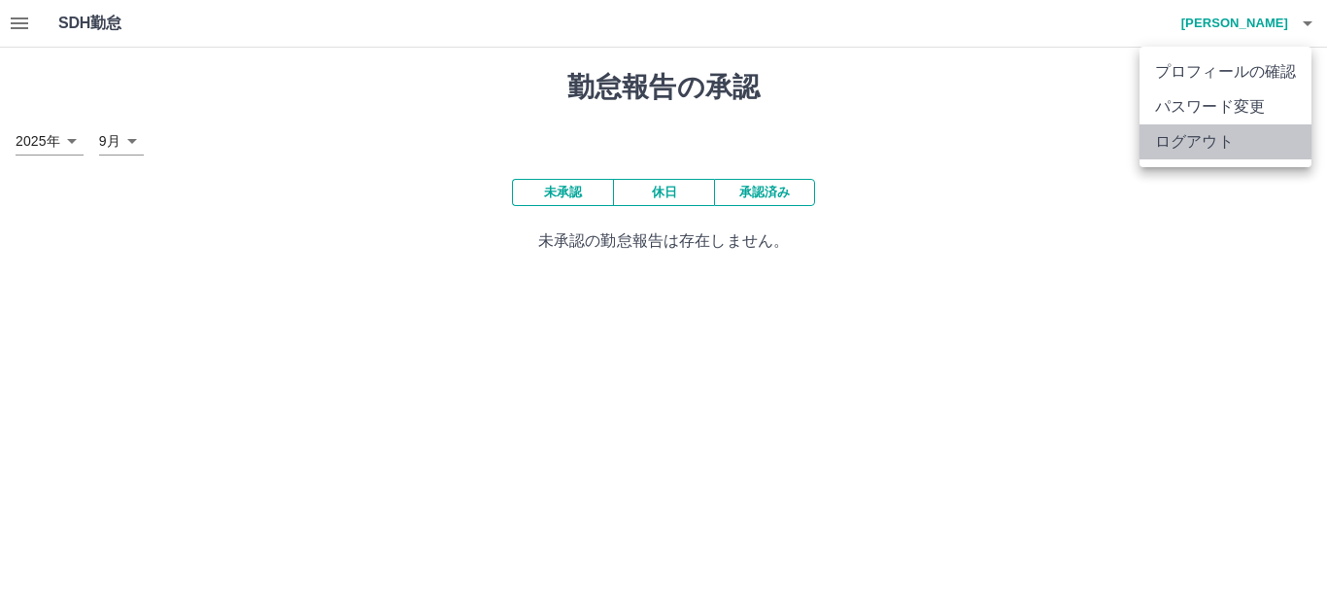
click at [1228, 138] on li "ログアウト" at bounding box center [1226, 141] width 172 height 35
